Goal: Task Accomplishment & Management: Complete application form

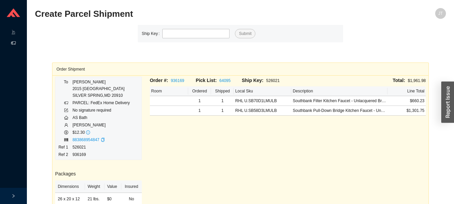
click at [291, 152] on div "Order #: 936169 Pick List: 64095 Ship Key: 526021 Total: $1,961.98 Room Ordered…" at bounding box center [288, 175] width 284 height 197
click at [298, 147] on div "Order #: 936169 Pick List: 64095 Ship Key: 526021 Total: $1,961.98 Room Ordered…" at bounding box center [288, 175] width 284 height 197
type input "526007"
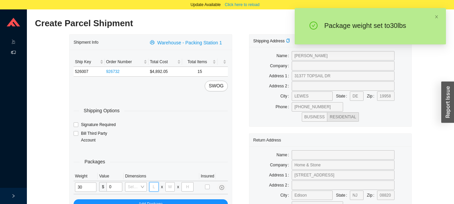
click at [154, 185] on input "tel" at bounding box center [153, 186] width 9 height 9
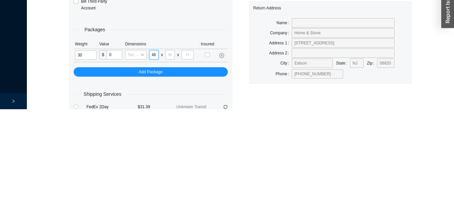
scroll to position [0, 0]
type input "46"
click at [172, 148] on input "tel" at bounding box center [169, 149] width 9 height 9
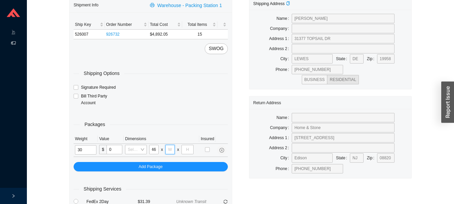
scroll to position [0, 0]
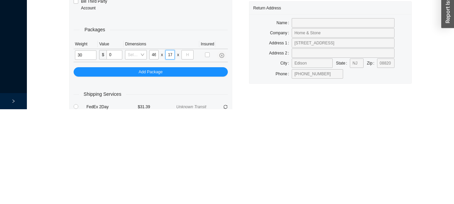
type input "17"
click at [186, 148] on input "tel" at bounding box center [187, 149] width 12 height 9
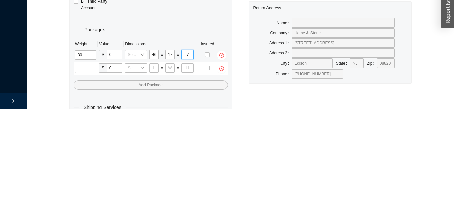
type input "7"
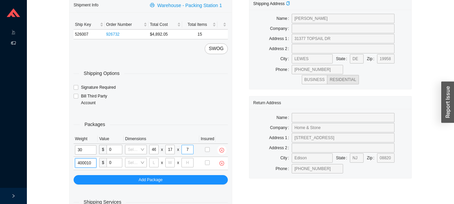
type input "40"
type input "30"
type input "24"
type input "12"
type input "40"
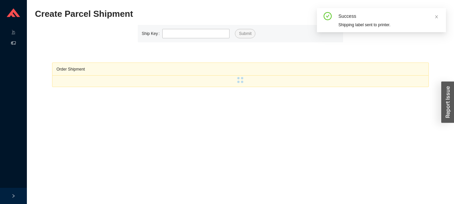
scroll to position [9, 0]
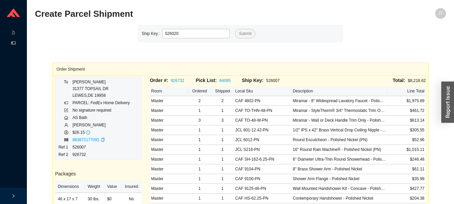
type input "526020"
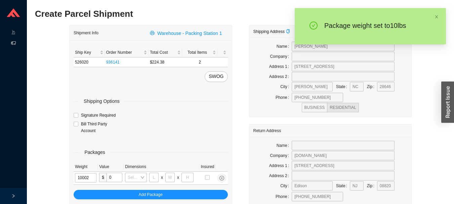
type input "10"
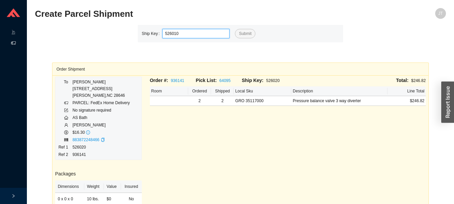
type input "526010"
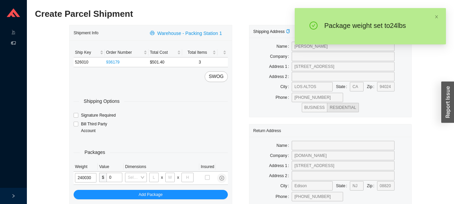
type input "24"
type input "26"
type input "20"
type input "12"
type input "24"
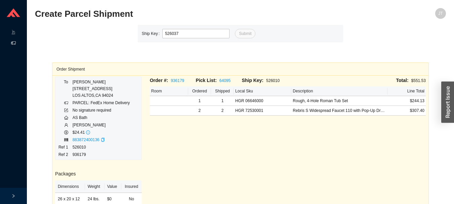
type input "526037"
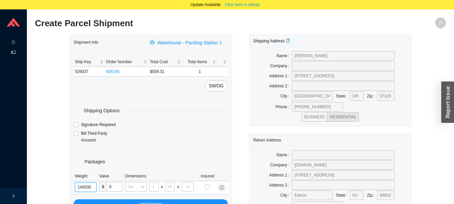
type input "14"
type input "26"
type input "20"
type input "12"
type input "14"
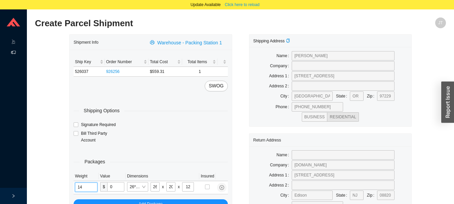
type input "28"
type input "16"
type input "7"
type input "14"
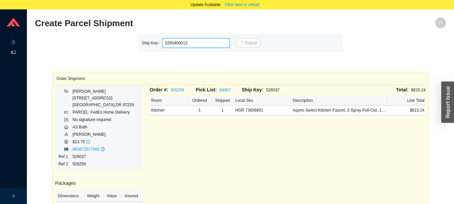
type input "12"
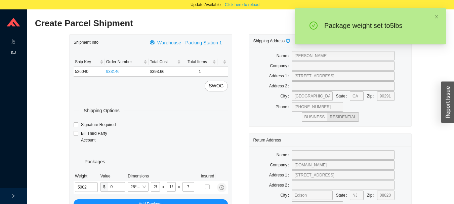
type input "5"
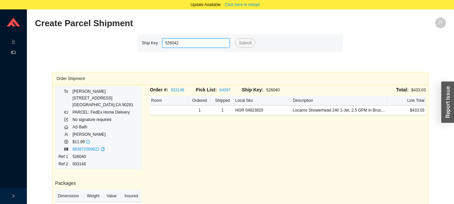
type input "526042"
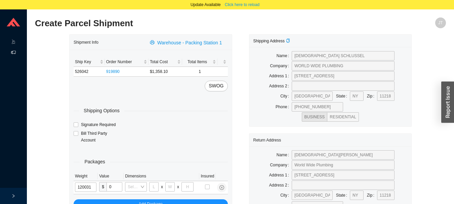
type input "12"
type input "24"
type input "16"
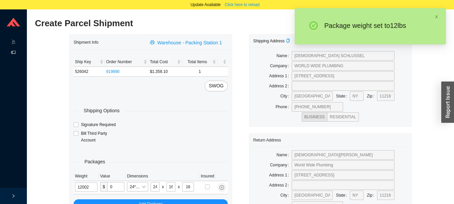
type input "12"
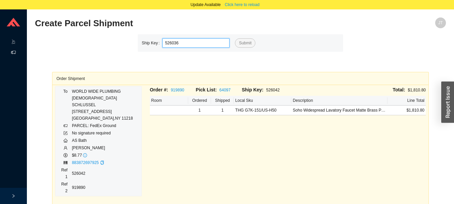
type input "526036"
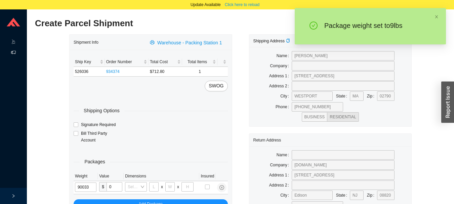
type input "9"
type input "24"
type input "14"
type input "4"
type input "9"
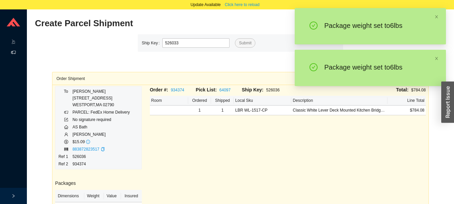
type input "526033"
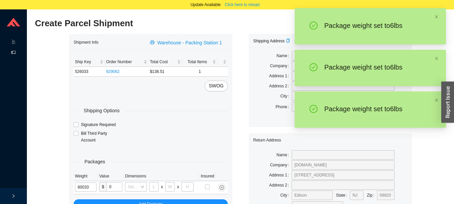
type input "6"
type input "24"
type input "14"
type input "4"
type input "6"
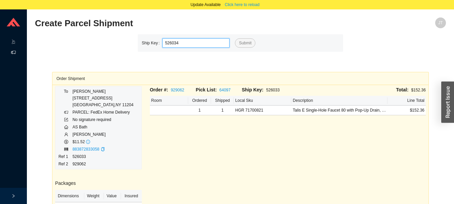
type input "526034"
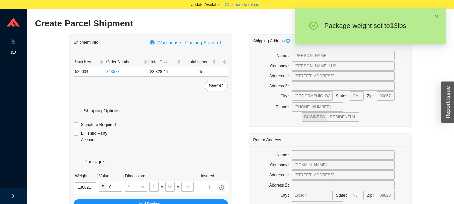
type input "13"
type input "18"
type input "12"
type input "13"
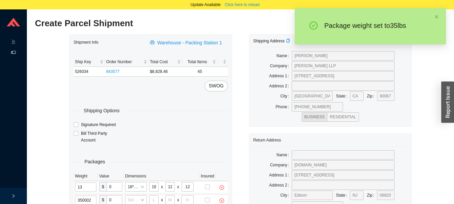
type input "35"
type input "18"
type input "8"
type input "42"
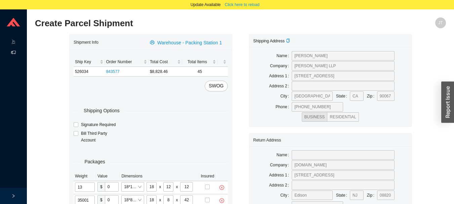
type input "35"
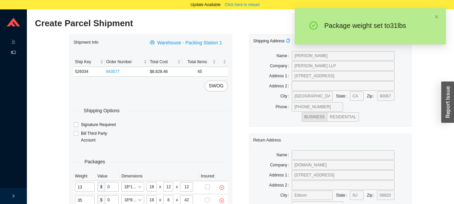
type input "31"
type input "18"
type input "8"
type input "42"
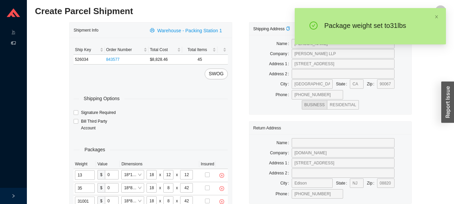
type input "31"
type input "41"
type input "18"
type input "8"
type input "42"
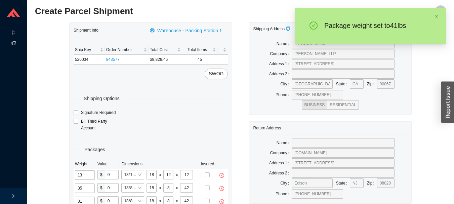
scroll to position [25, 0]
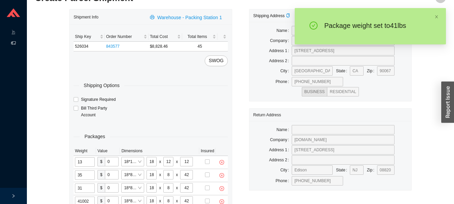
type input "41"
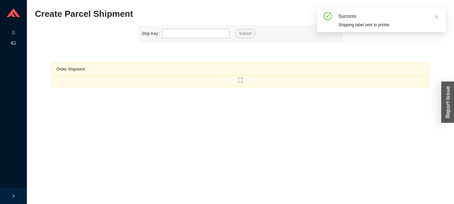
scroll to position [9, 0]
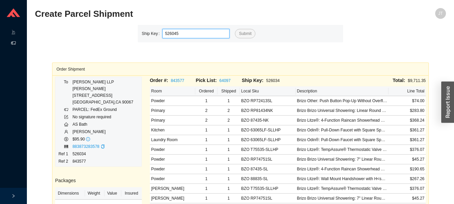
type input "526045"
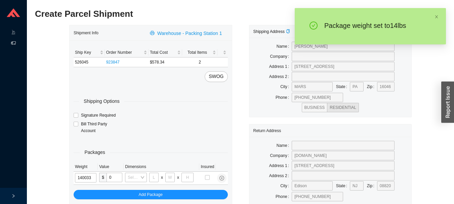
type input "14"
type input "24"
type input "14"
type input "4"
type input "14"
